Goal: Information Seeking & Learning: Learn about a topic

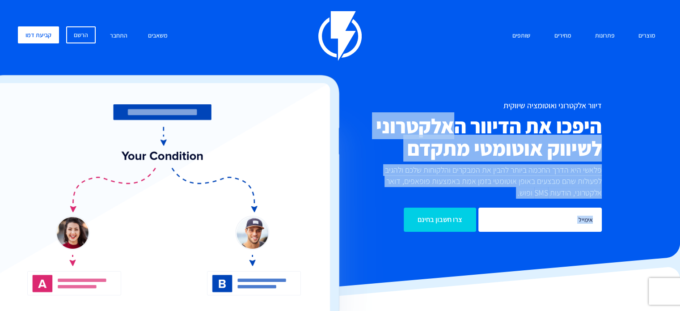
drag, startPoint x: 459, startPoint y: 123, endPoint x: 443, endPoint y: 182, distance: 61.5
click at [378, 170] on div "דיוור אלקטרוני ואוטומציה שיווקית היפכו את הדיוור האלקטרוני לשיווק אוטומטי מתקדם…" at bounding box center [340, 166] width 658 height 130
click at [508, 198] on p "פלאשי היא הדרך החכמה ביותר להבין את המבקרים והלקוחות שלכם ולהגיב לפעולות שהם מב…" at bounding box center [488, 181] width 228 height 34
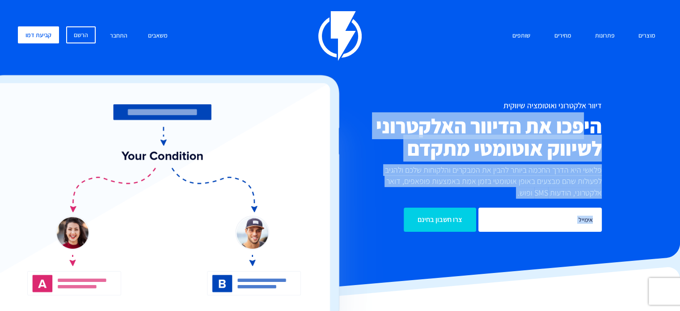
drag, startPoint x: 584, startPoint y: 125, endPoint x: 319, endPoint y: 177, distance: 269.7
click at [319, 177] on div "דיוור אלקטרוני ואוטומציה שיווקית היפכו את הדיוור האלקטרוני לשיווק אוטומטי מתקדם…" at bounding box center [340, 166] width 658 height 130
click at [442, 172] on p "פלאשי היא הדרך החכמה ביותר להבין את המבקרים והלקוחות שלכם ולהגיב לפעולות שהם מב…" at bounding box center [488, 181] width 228 height 34
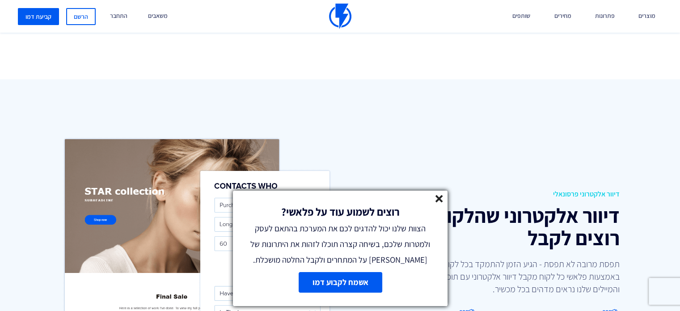
scroll to position [986, 0]
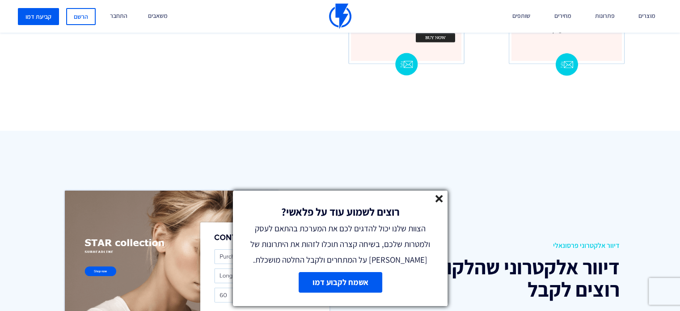
click at [438, 199] on line at bounding box center [439, 198] width 6 height 6
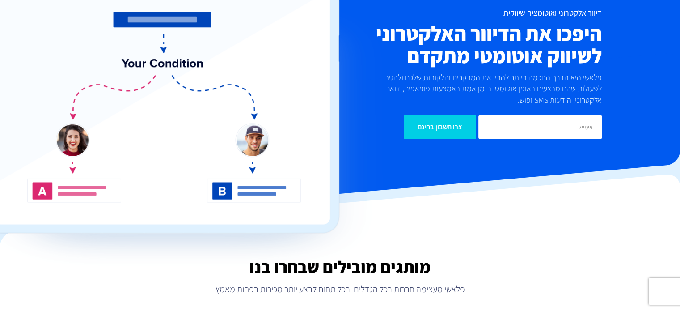
scroll to position [0, 0]
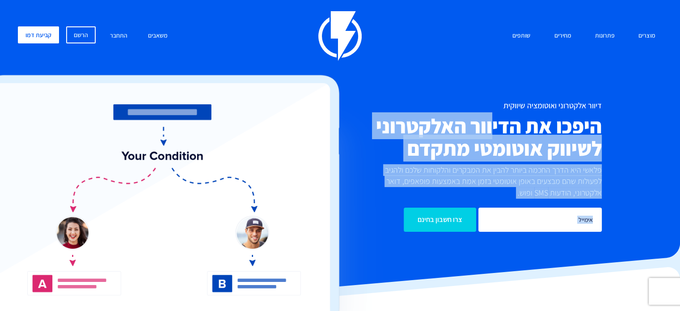
drag, startPoint x: 494, startPoint y: 123, endPoint x: 366, endPoint y: 145, distance: 129.3
click at [366, 145] on div "דיוור אלקטרוני ואוטומציה שיווקית היפכו את הדיוור האלקטרוני לשיווק אוטומטי מתקדם…" at bounding box center [340, 166] width 658 height 130
click at [445, 163] on div "דיוור אלקטרוני ואוטומציה שיווקית היפכו את הדיוור האלקטרוני לשיווק אוטומטי מתקדם…" at bounding box center [447, 166] width 322 height 130
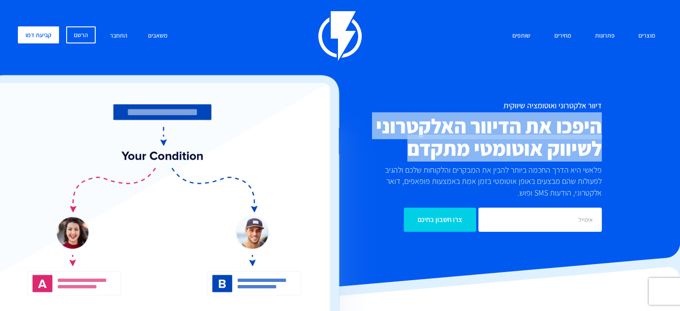
drag, startPoint x: 408, startPoint y: 150, endPoint x: 607, endPoint y: 125, distance: 199.7
click at [607, 125] on div "דיוור אלקטרוני ואוטומציה שיווקית היפכו את הדיוור האלקטרוני לשיווק אוטומטי מתקדם…" at bounding box center [447, 166] width 322 height 130
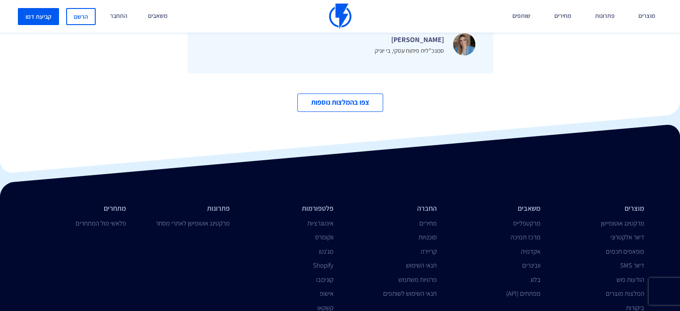
scroll to position [3088, 0]
